Goal: Task Accomplishment & Management: Use online tool/utility

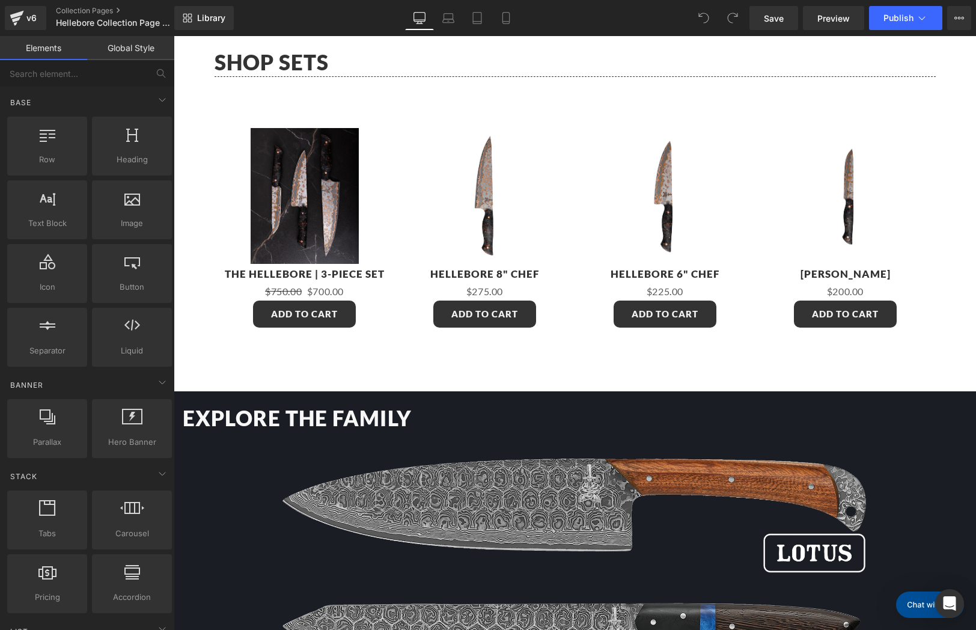
scroll to position [823, 0]
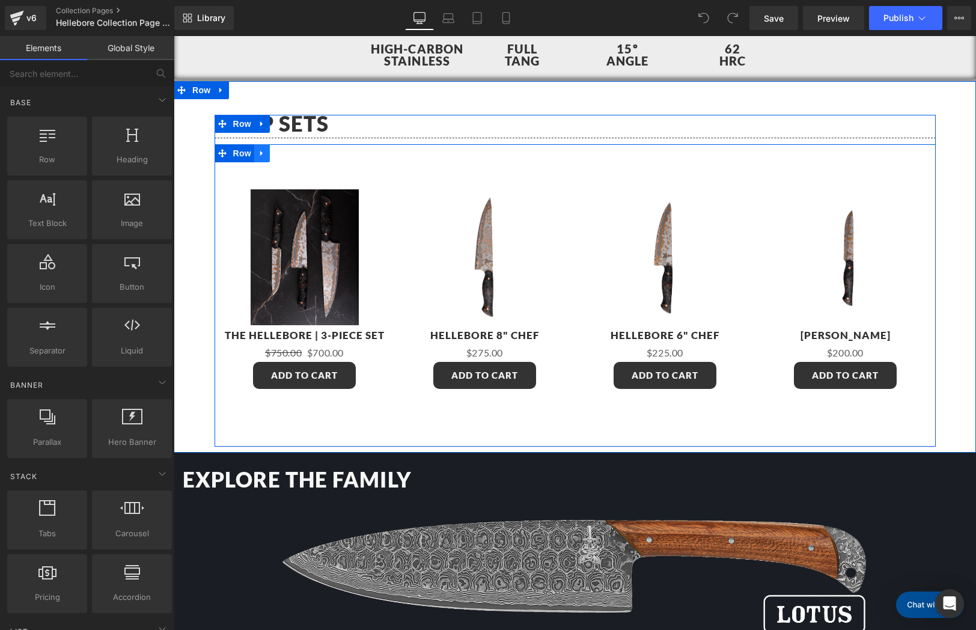
click at [259, 156] on icon at bounding box center [262, 152] width 8 height 9
click at [274, 153] on icon at bounding box center [278, 153] width 8 height 8
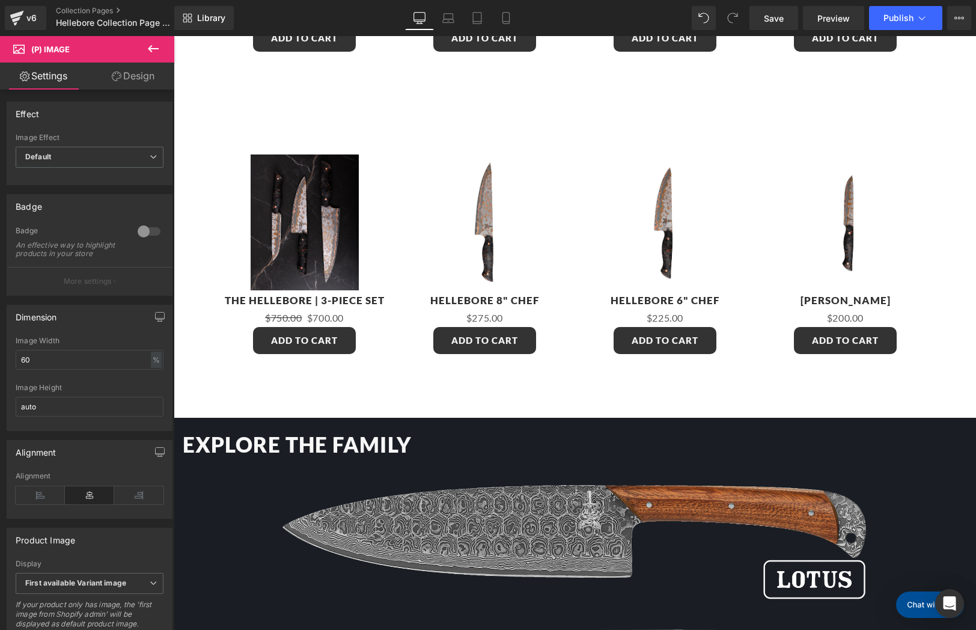
scroll to position [671, 0]
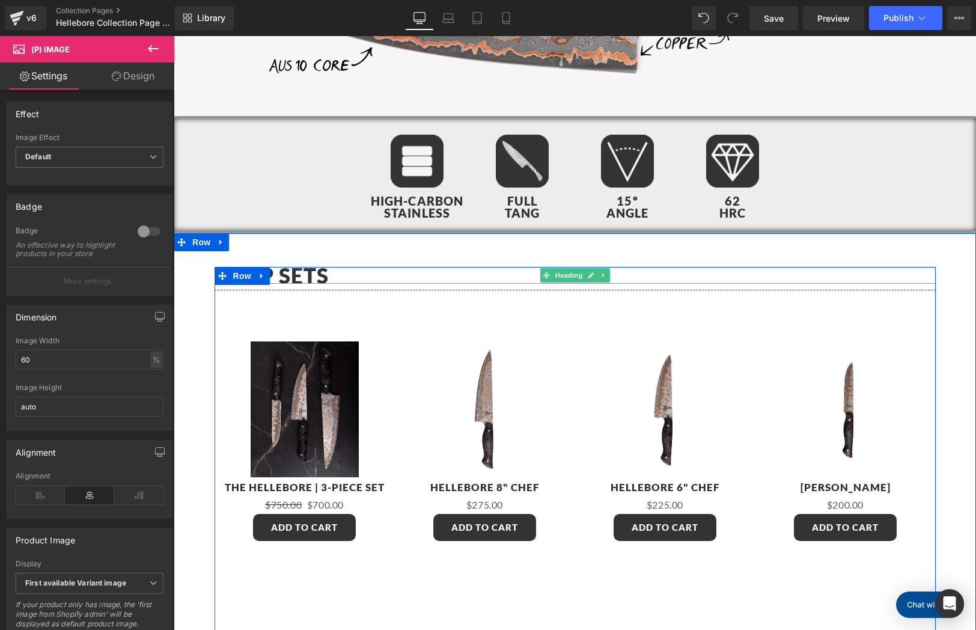
click at [314, 272] on h1 "Shop sets" at bounding box center [575, 275] width 721 height 17
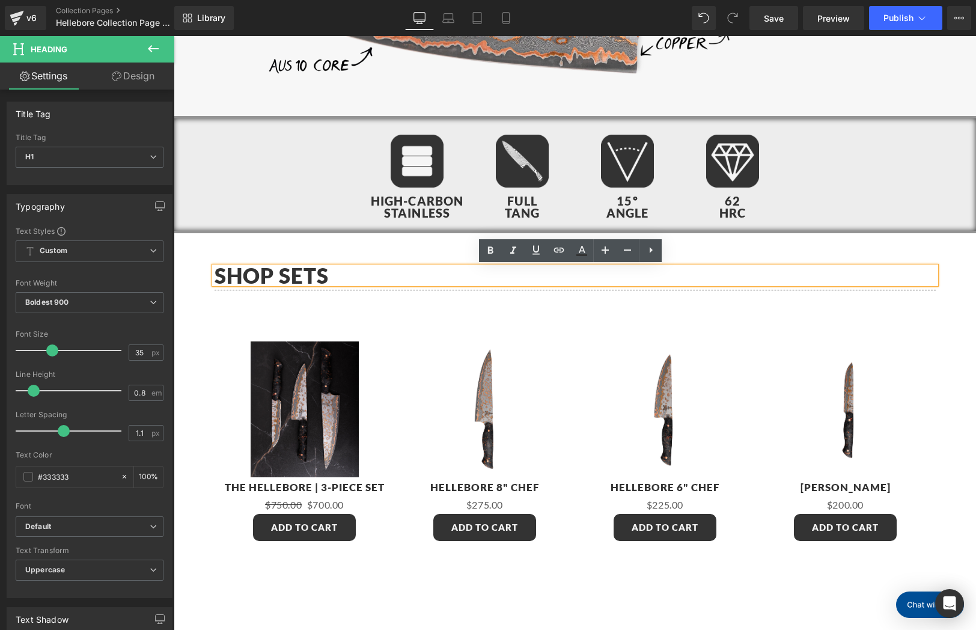
click at [324, 272] on h1 "Shop sets" at bounding box center [575, 275] width 721 height 17
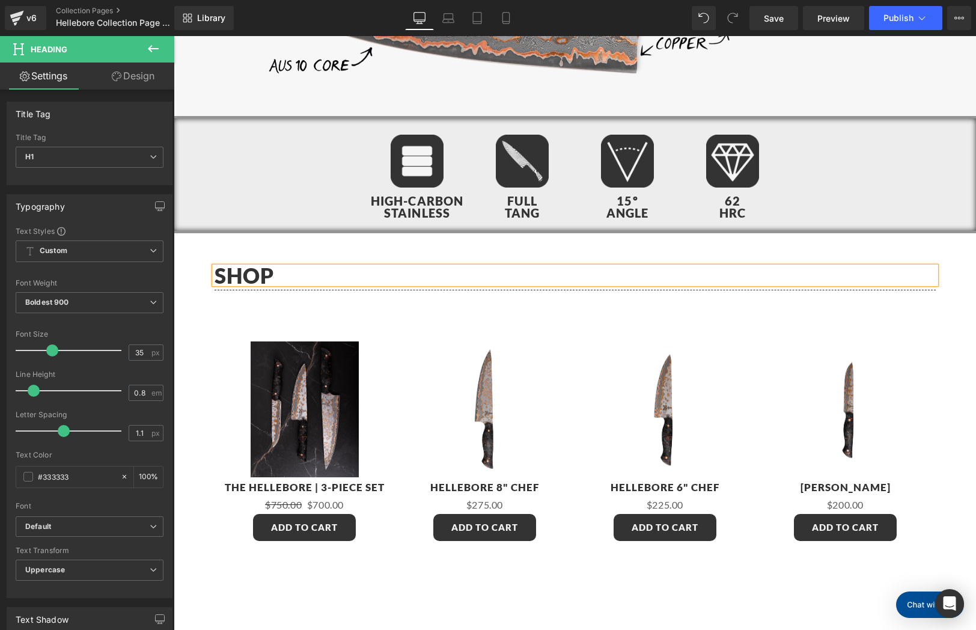
click at [402, 248] on div "Shop Heading Separator Sale Off (P) Image Product The Hellebore | 3-Piece Set (…" at bounding box center [575, 570] width 803 height 674
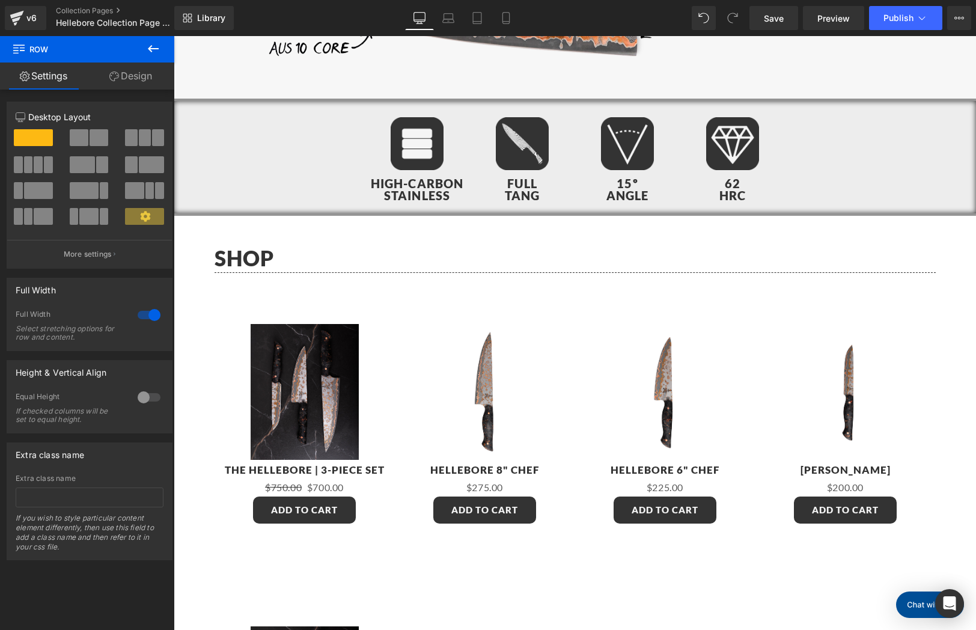
scroll to position [913, 0]
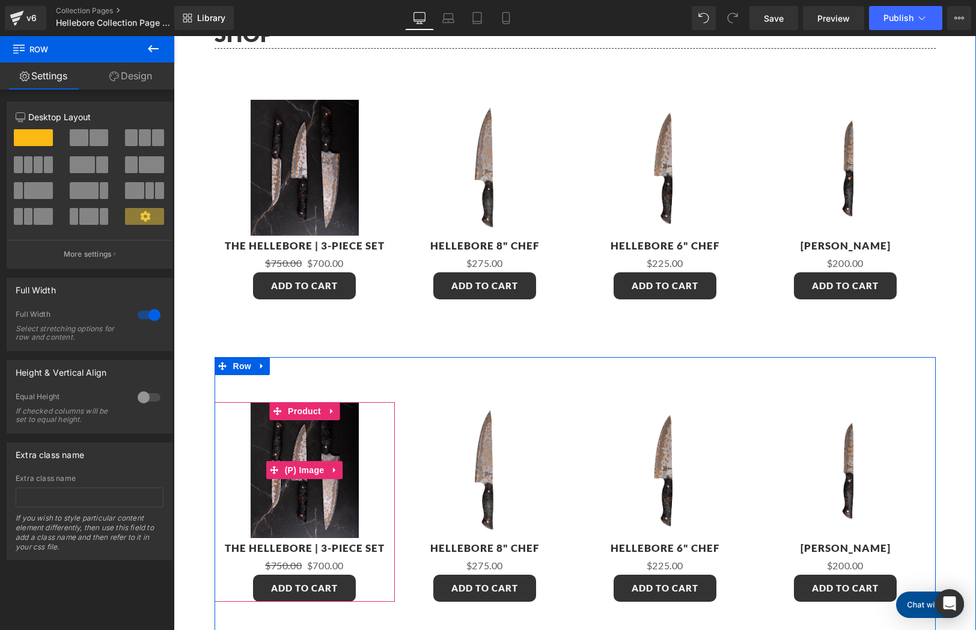
click at [339, 468] on img at bounding box center [305, 469] width 108 height 135
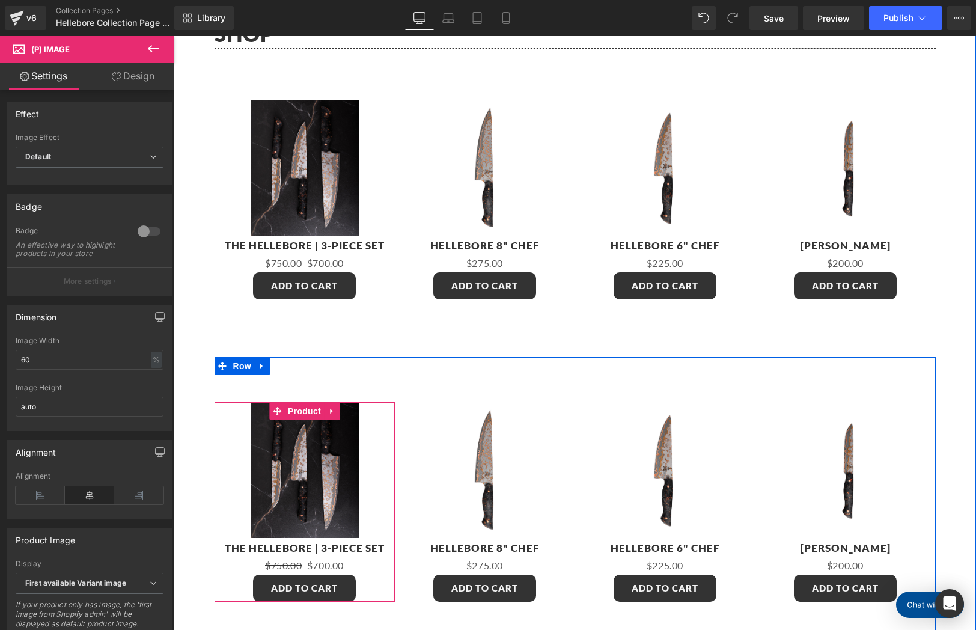
click at [287, 397] on div "Sale Off 7 % (P) Image The Hellebore | 3-Piece Set (P) Title $750.00 $700.00 (P…" at bounding box center [305, 502] width 180 height 254
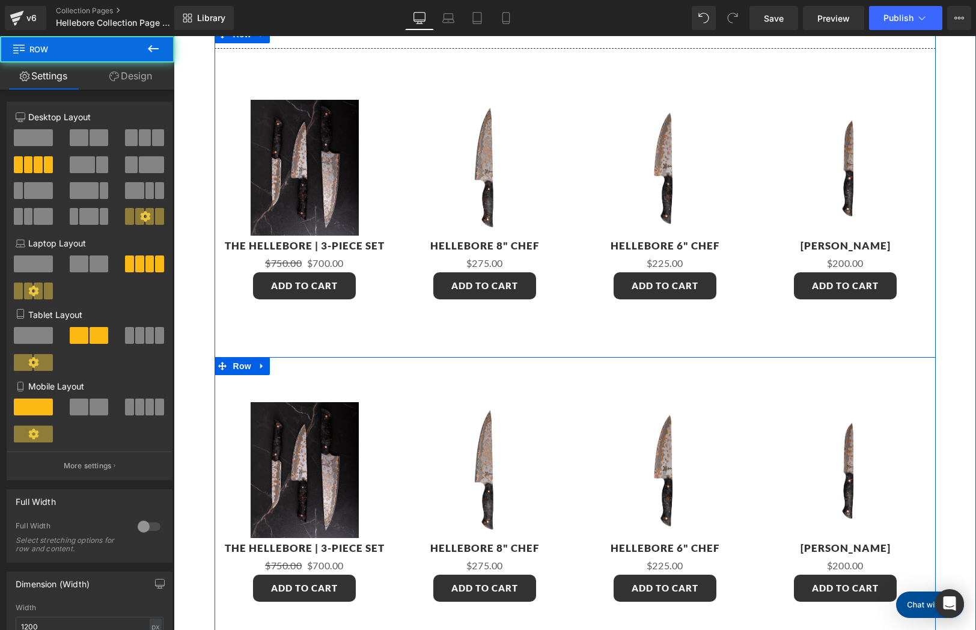
click at [292, 417] on span "Product" at bounding box center [304, 411] width 31 height 14
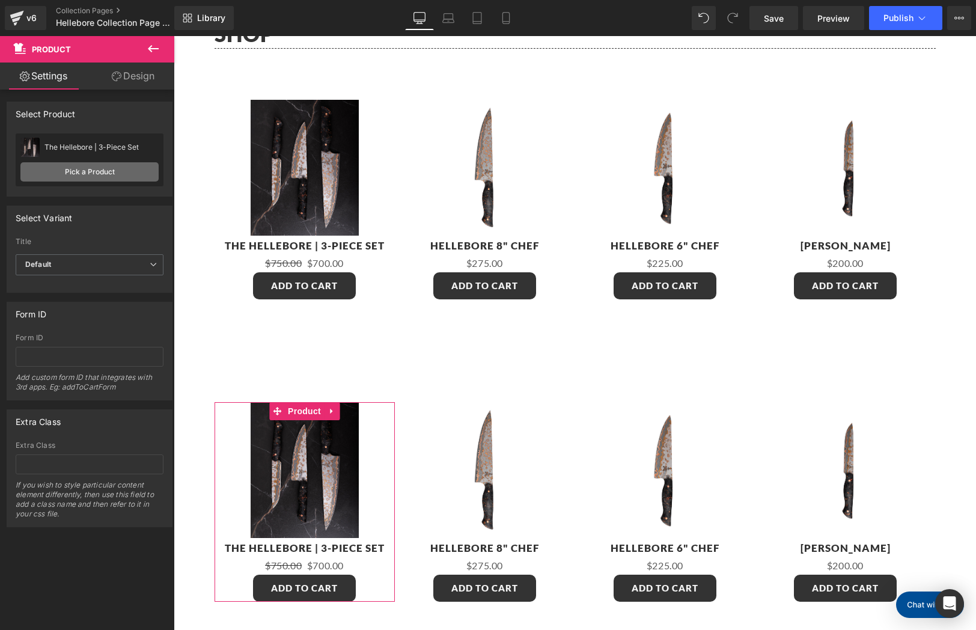
click at [108, 169] on link "Pick a Product" at bounding box center [89, 171] width 138 height 19
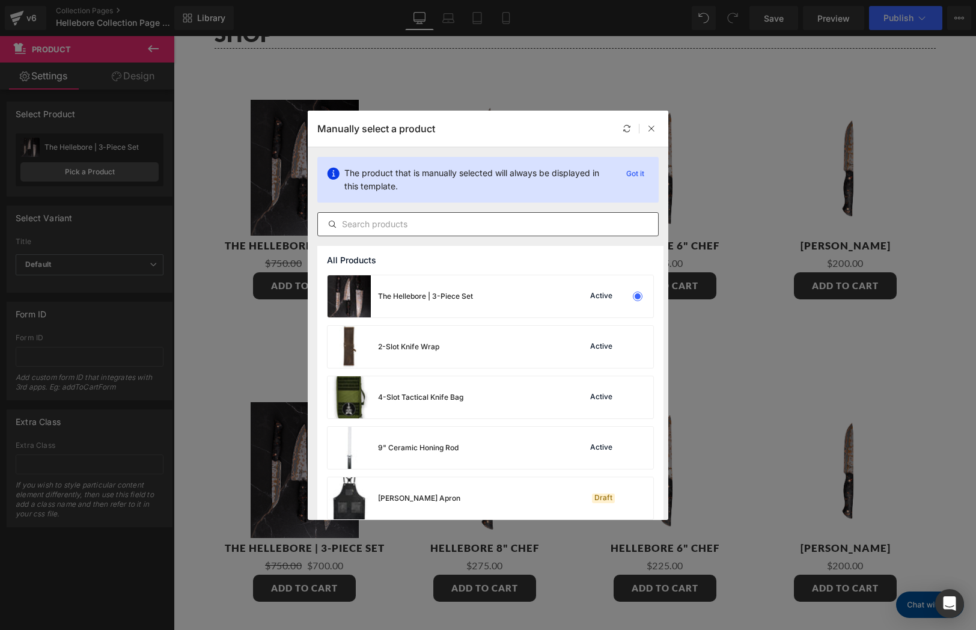
click at [0, 0] on input "text" at bounding box center [0, 0] width 0 height 0
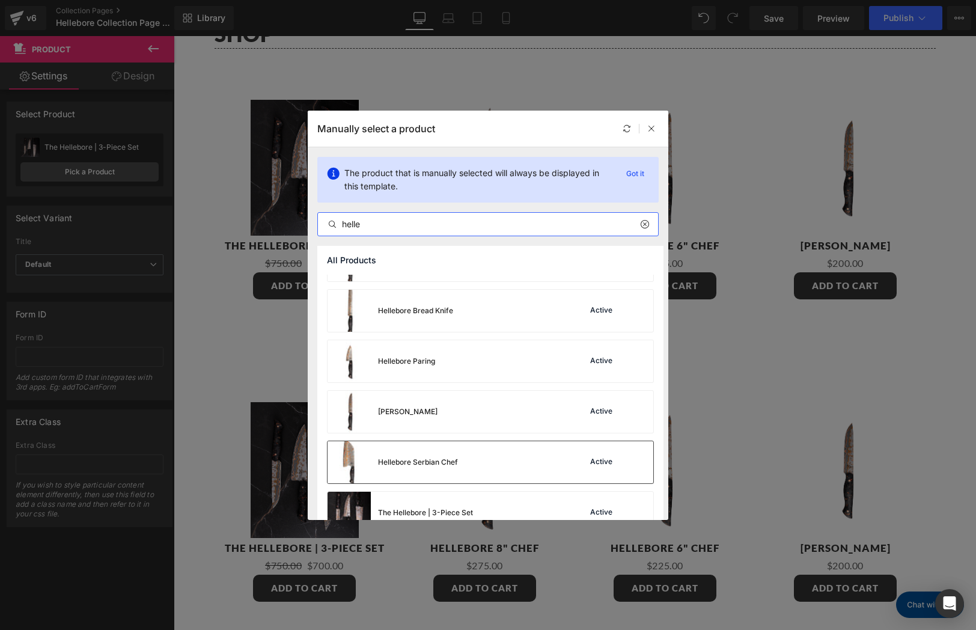
scroll to position [111, 0]
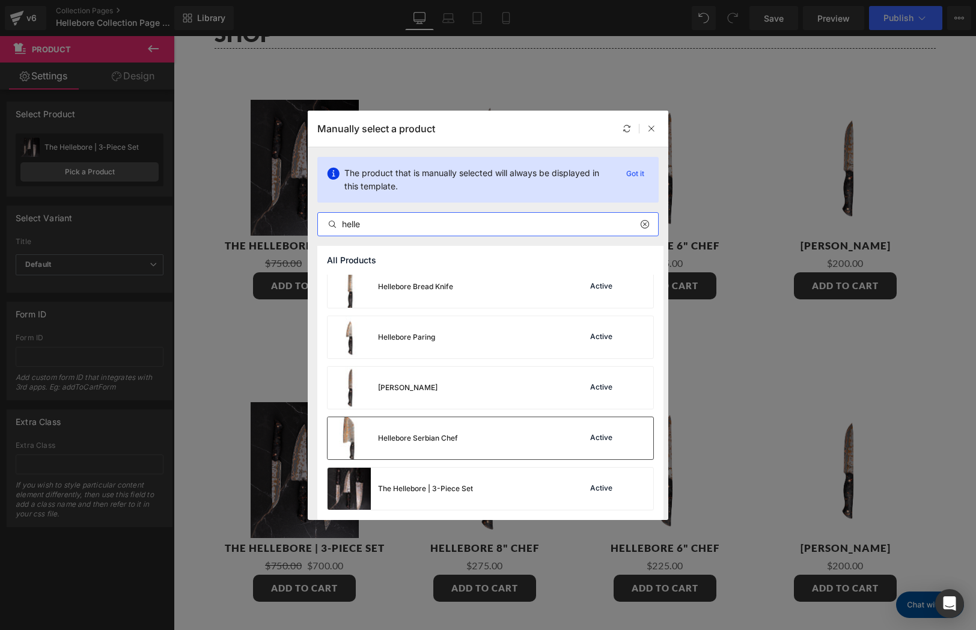
type input "helle"
click at [159, 504] on div "Hellebore Serbian Chef" at bounding box center [131, 511] width 56 height 14
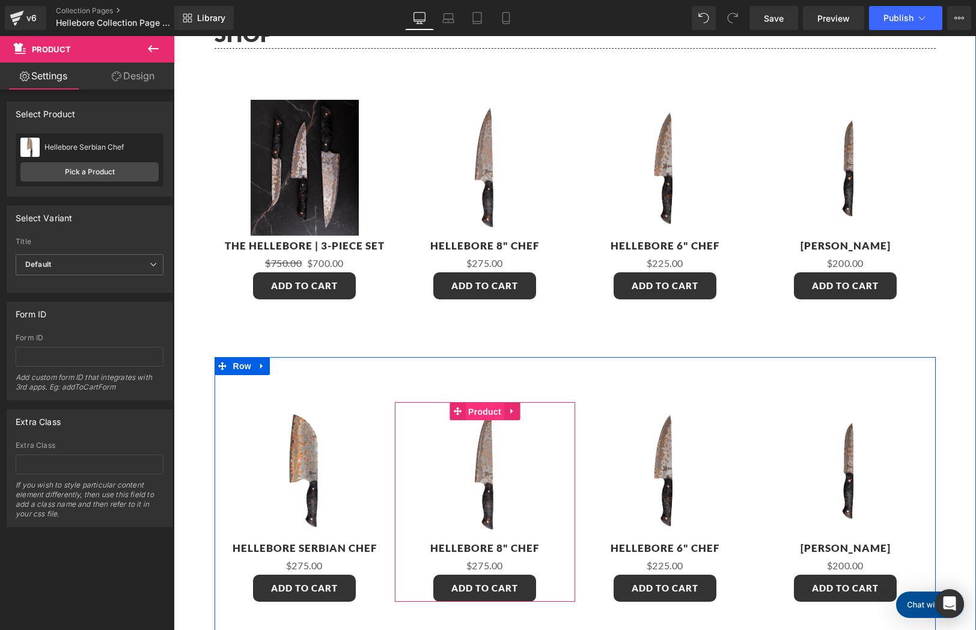
click at [480, 418] on span "Product" at bounding box center [484, 412] width 39 height 18
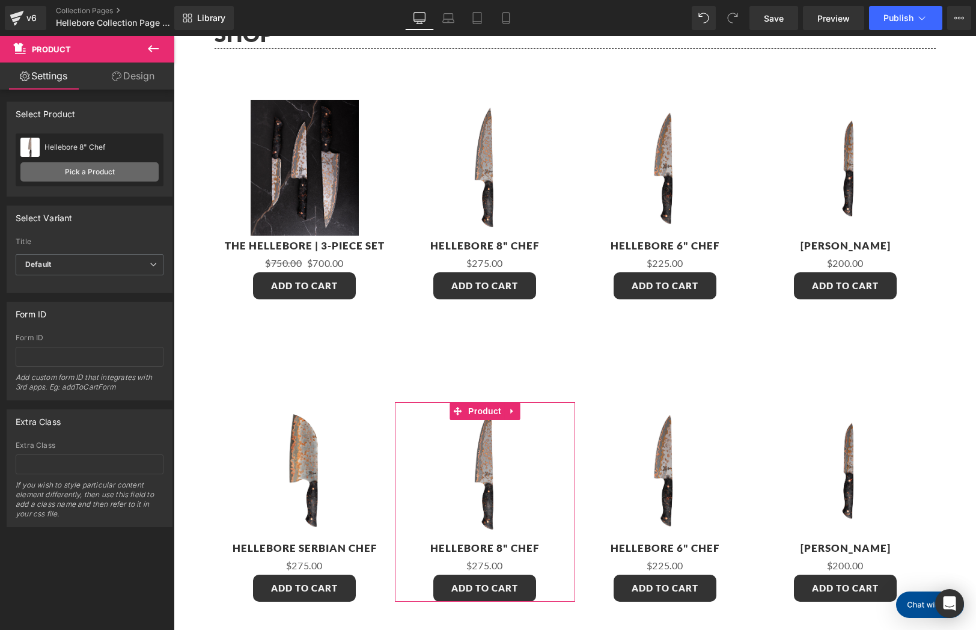
click at [83, 178] on link "Pick a Product" at bounding box center [89, 171] width 138 height 19
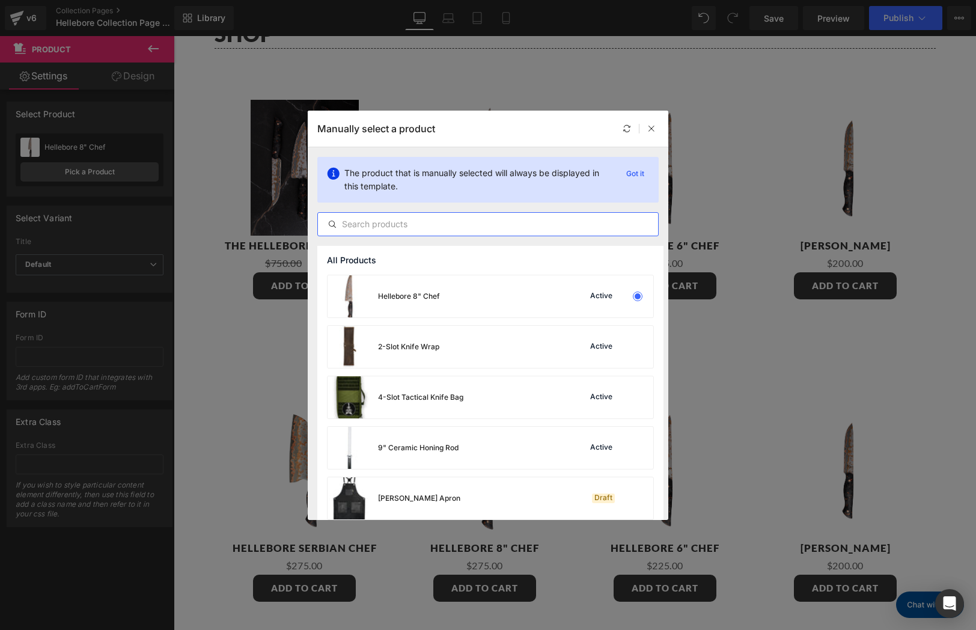
click at [464, 228] on input "text" at bounding box center [488, 224] width 340 height 14
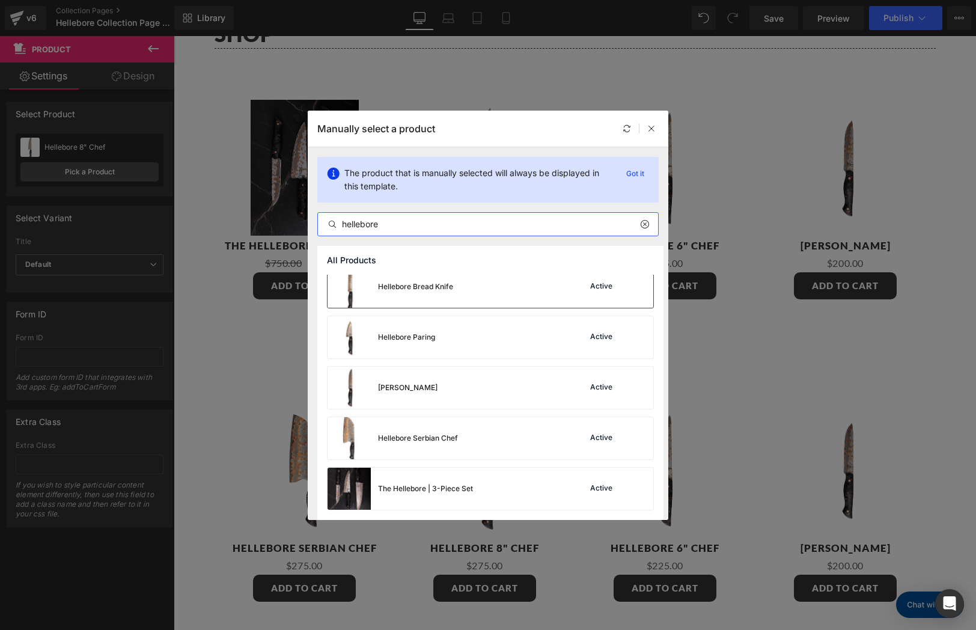
scroll to position [16, 0]
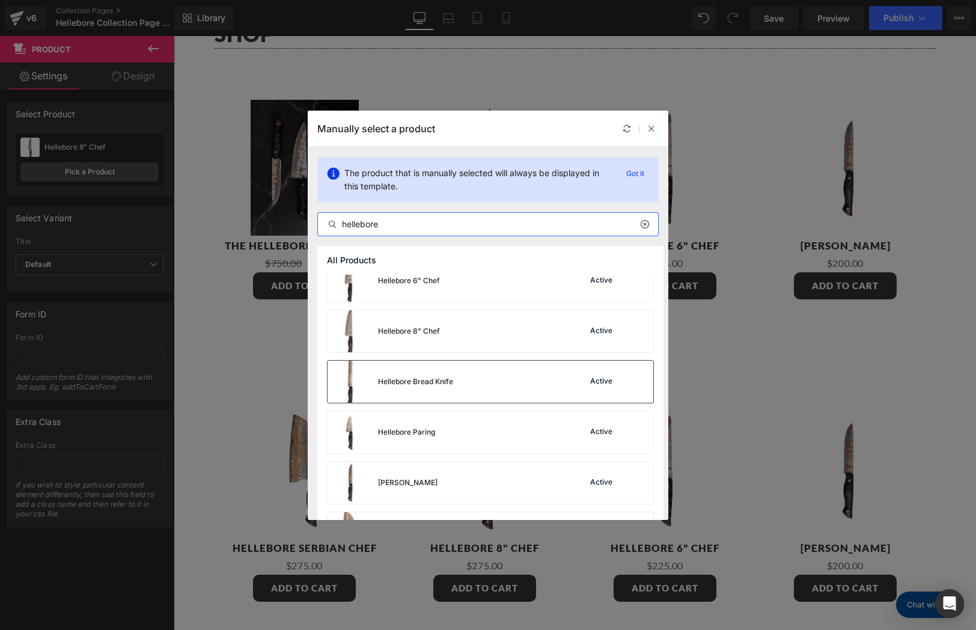
type input "hellebore"
click at [452, 387] on div "Hellebore Bread Knife" at bounding box center [391, 382] width 126 height 42
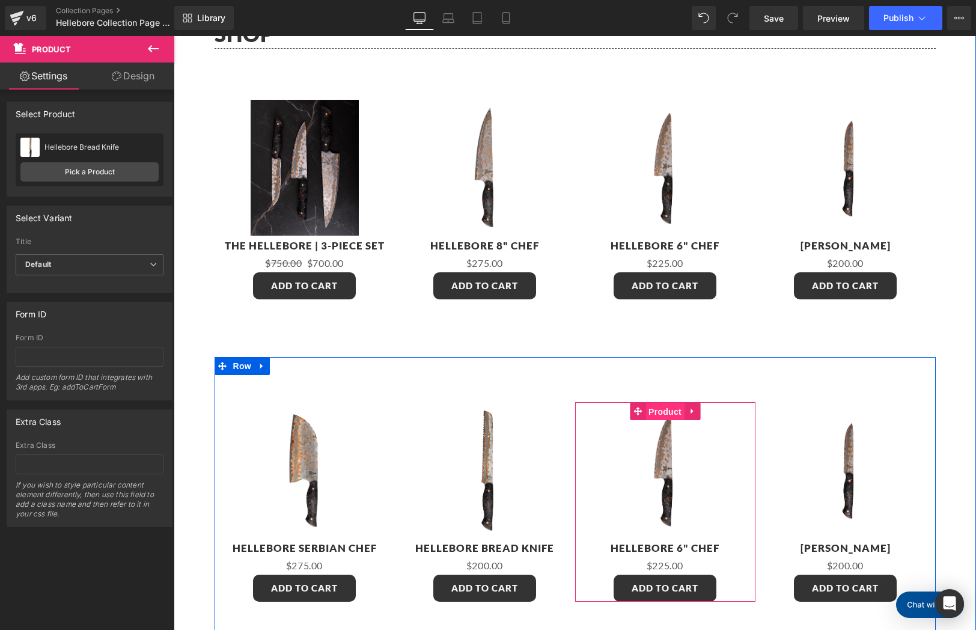
click at [658, 414] on span "Product" at bounding box center [665, 412] width 39 height 18
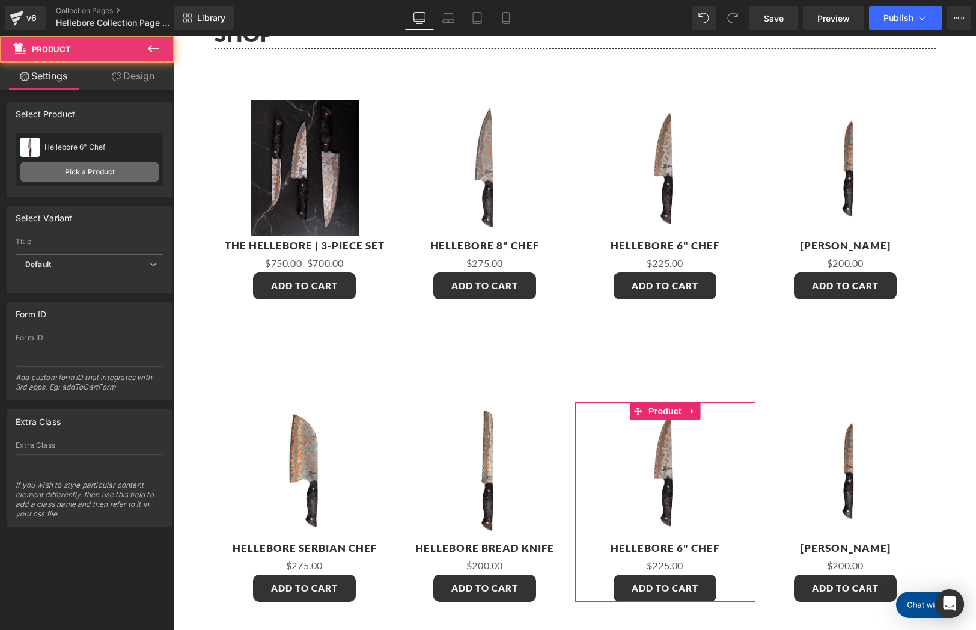
click at [130, 170] on link "Pick a Product" at bounding box center [89, 171] width 138 height 19
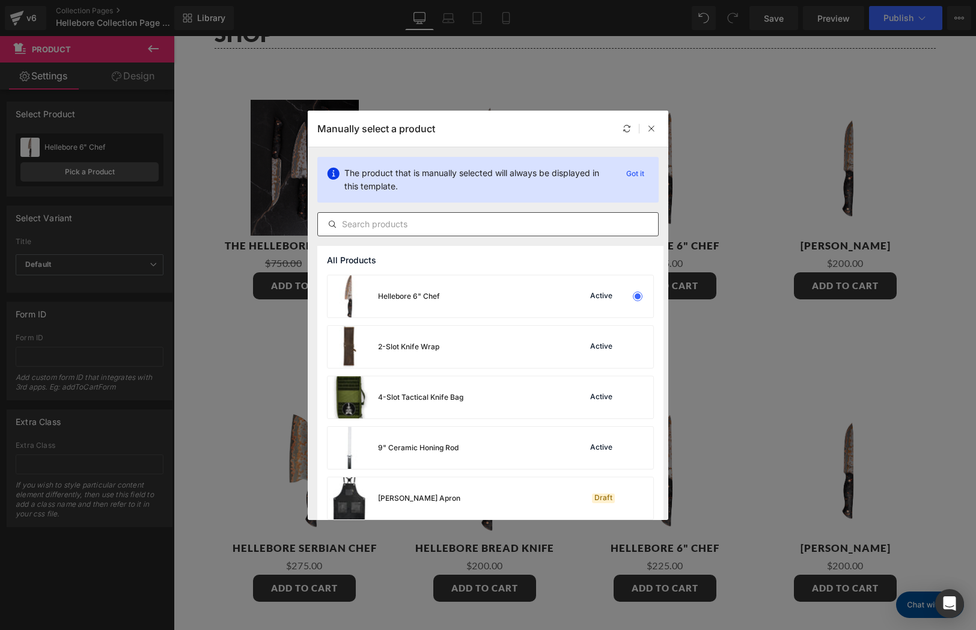
click at [446, 217] on input "text" at bounding box center [488, 224] width 340 height 14
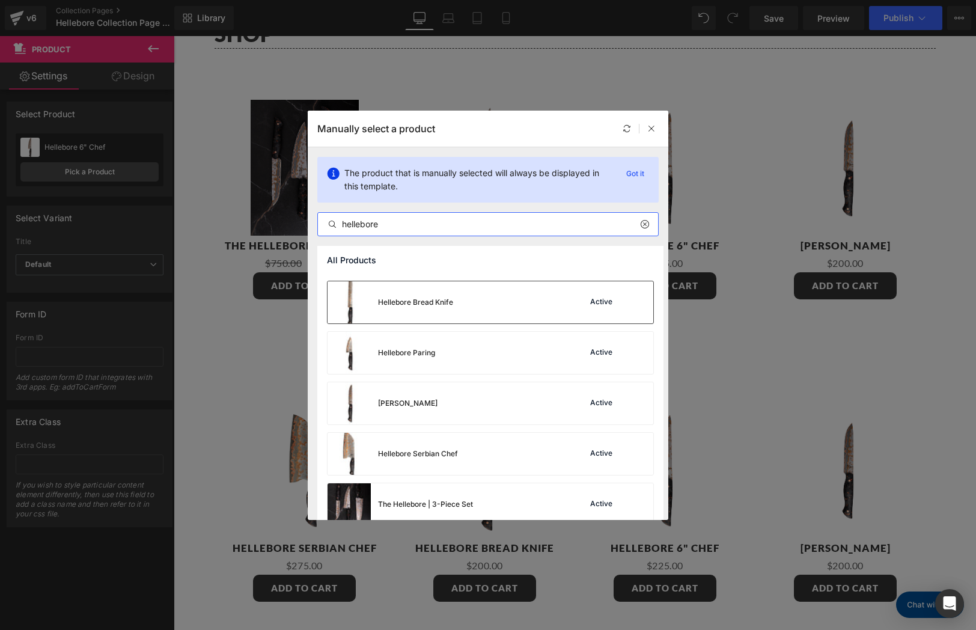
scroll to position [111, 0]
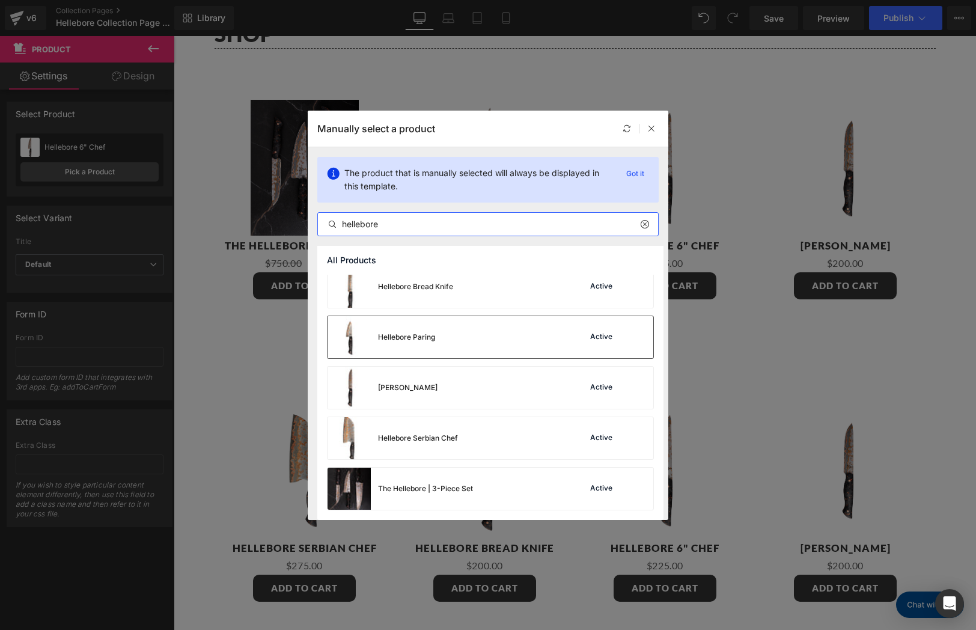
type input "hellebore"
click at [431, 332] on div "Hellebore Paring" at bounding box center [406, 337] width 57 height 11
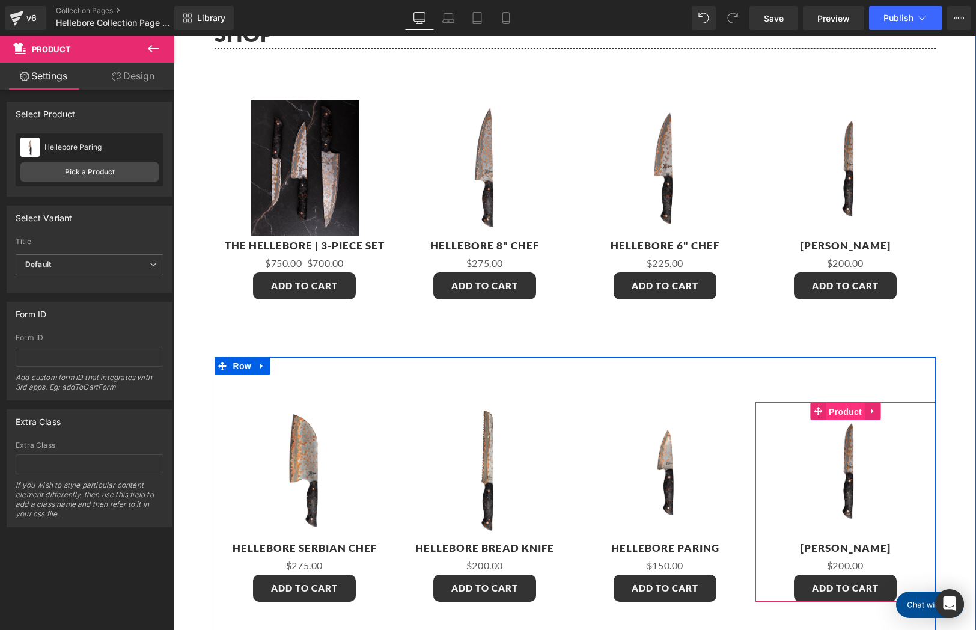
click at [843, 411] on span "Product" at bounding box center [845, 412] width 39 height 18
click at [869, 410] on icon at bounding box center [873, 411] width 8 height 9
click at [877, 412] on icon at bounding box center [881, 411] width 8 height 8
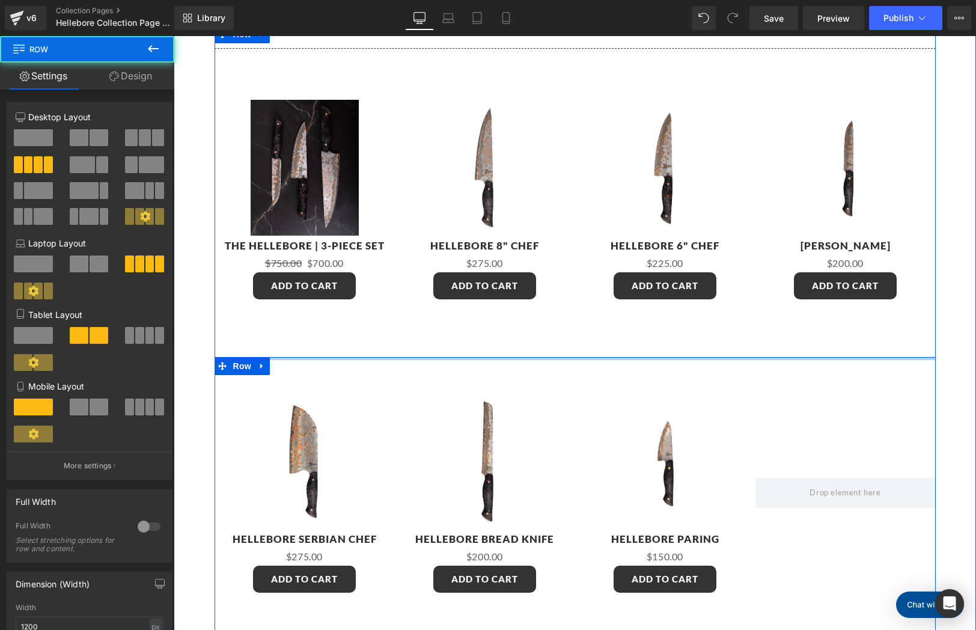
drag, startPoint x: 334, startPoint y: 369, endPoint x: 335, endPoint y: 328, distance: 40.9
click at [335, 328] on div "Shop Heading Separator Sale Off (P) Image Product The Hellebore | 3-Piece Set (…" at bounding box center [575, 342] width 721 height 634
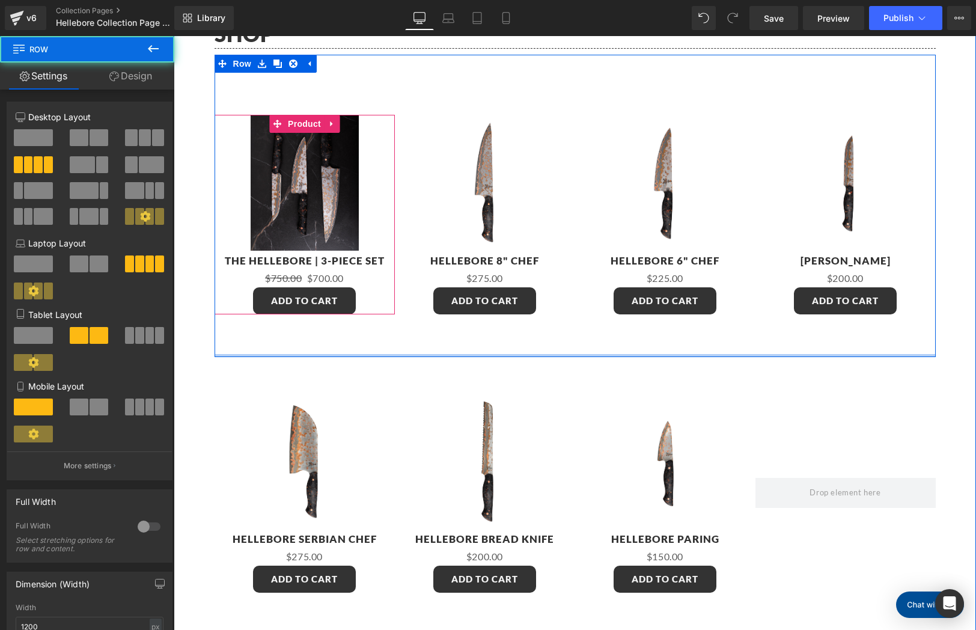
drag, startPoint x: 375, startPoint y: 337, endPoint x: 386, endPoint y: 199, distance: 138.7
click at [386, 199] on div "Sale Off 7 % (P) Image The Hellebore | 3-Piece Set (P) Title $750.00 $700.00 (P…" at bounding box center [575, 206] width 721 height 302
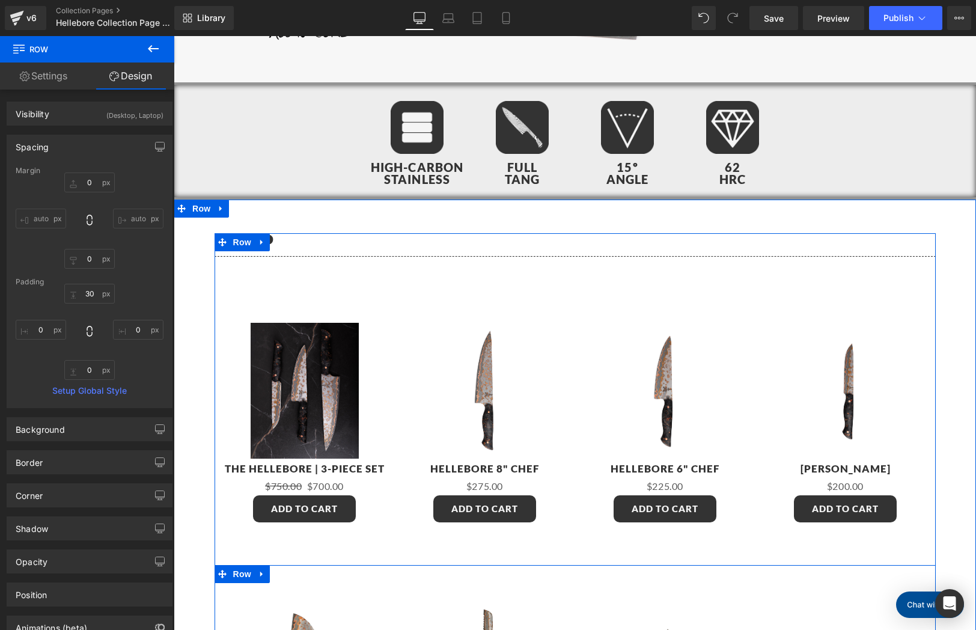
scroll to position [0, 0]
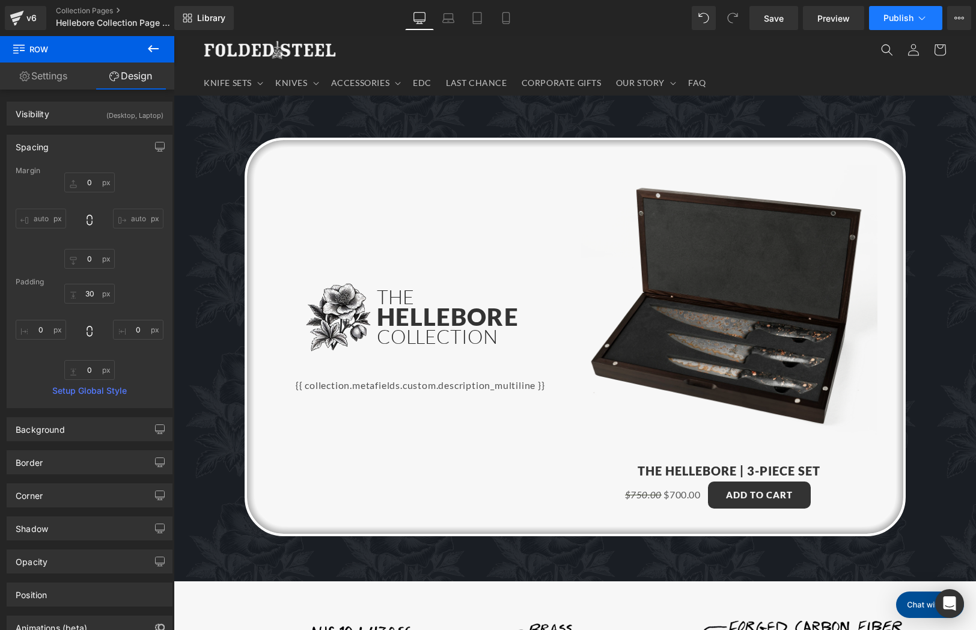
click at [904, 17] on span "Publish" at bounding box center [899, 18] width 30 height 10
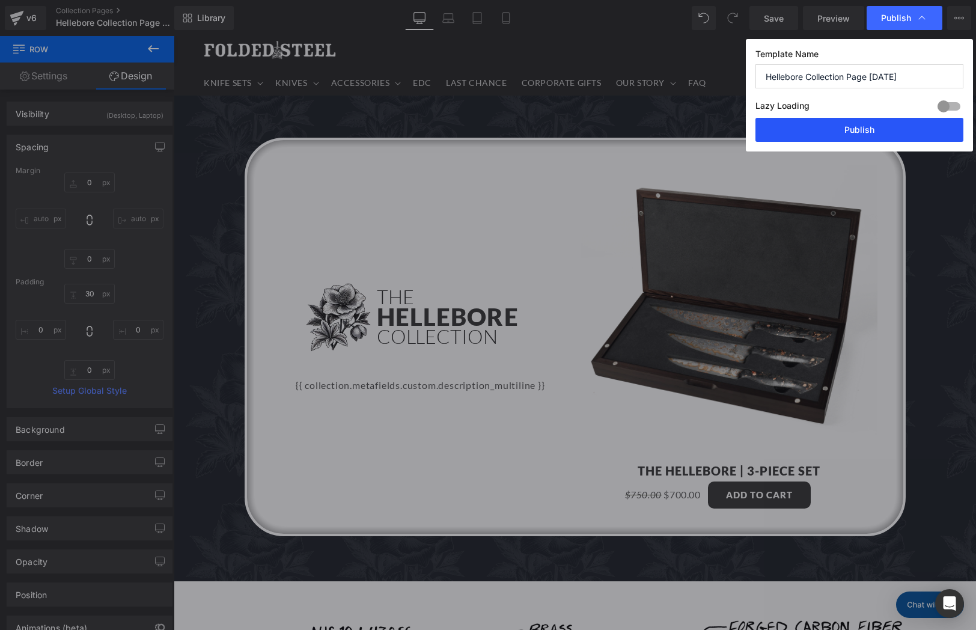
click at [902, 135] on button "Publish" at bounding box center [860, 130] width 208 height 24
